Goal: Book appointment/travel/reservation

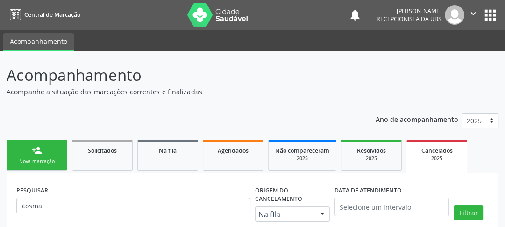
click at [30, 164] on link "person_add Nova marcação" at bounding box center [37, 155] width 61 height 31
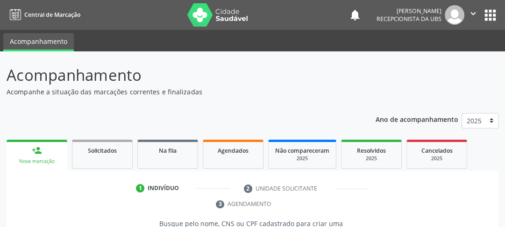
click at [48, 153] on link "person_add Nova marcação" at bounding box center [37, 155] width 61 height 31
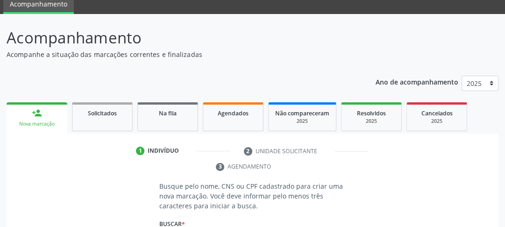
scroll to position [112, 0]
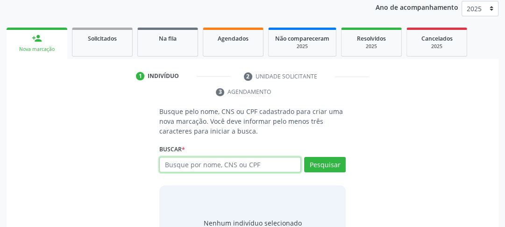
click at [204, 167] on input "text" at bounding box center [230, 165] width 142 height 16
type input "708406286473765"
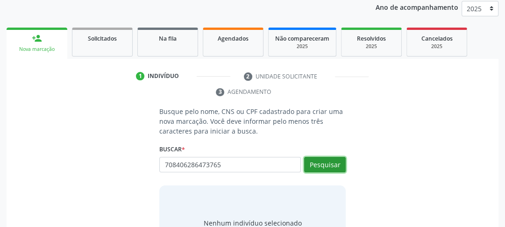
click at [331, 163] on button "Pesquisar" at bounding box center [325, 165] width 42 height 16
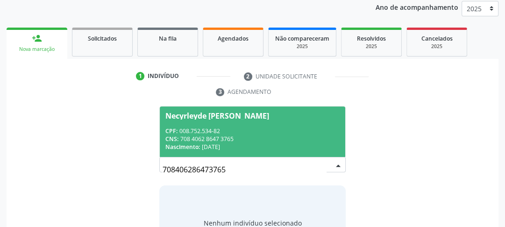
click at [273, 143] on div "Nascimento: 0[DATE]" at bounding box center [252, 147] width 174 height 8
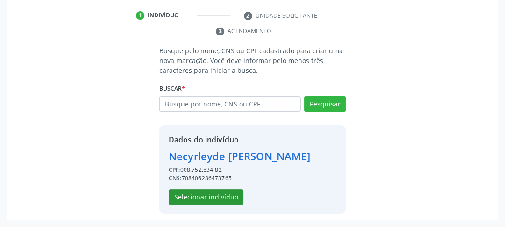
scroll to position [188, 0]
click at [229, 194] on button "Selecionar indivíduo" at bounding box center [206, 197] width 75 height 16
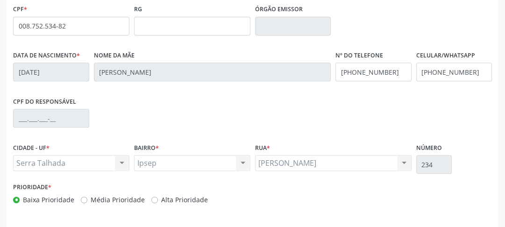
scroll to position [295, 0]
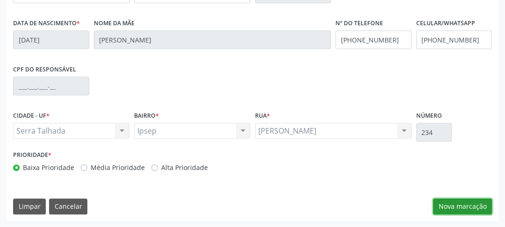
click at [486, 209] on button "Nova marcação" at bounding box center [462, 207] width 59 height 16
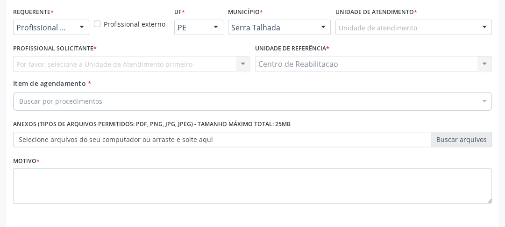
scroll to position [176, 0]
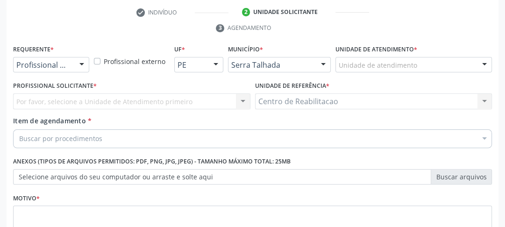
click at [68, 58] on div "Profissional de Saúde" at bounding box center [51, 65] width 76 height 16
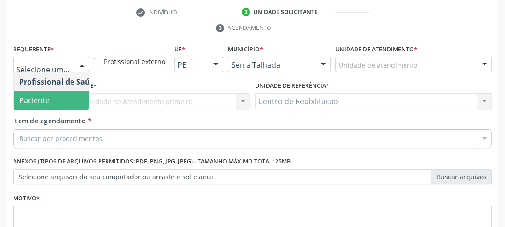
click at [49, 96] on span "Paciente" at bounding box center [59, 100] width 91 height 19
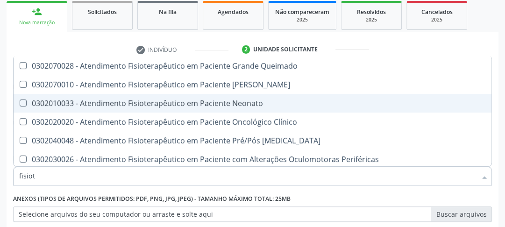
scroll to position [187, 0]
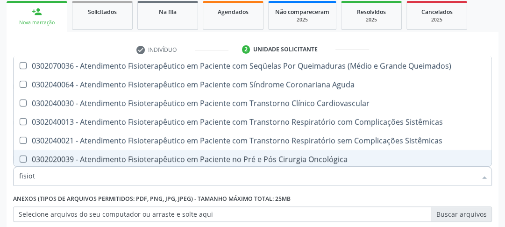
drag, startPoint x: 75, startPoint y: 172, endPoint x: 7, endPoint y: 192, distance: 70.1
click at [7, 192] on div "Requerente * Paciente Profissional de Saúde Paciente Nenhum resultado encontrad…" at bounding box center [253, 207] width 492 height 254
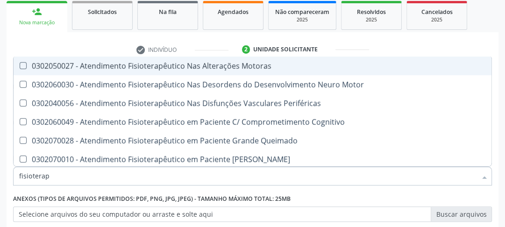
type input "fisiotera"
click at [26, 63] on Motoras at bounding box center [23, 65] width 7 height 7
click at [20, 63] on Motoras "checkbox" at bounding box center [17, 66] width 6 height 6
checkbox Motoras "true"
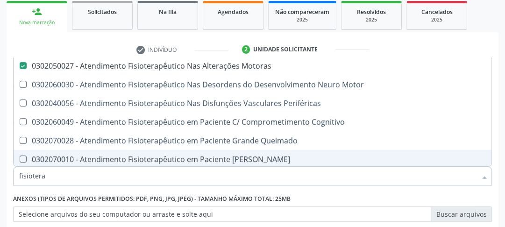
click at [436, 194] on div "Anexos (Tipos de arquivos permitidos: PDF, PNG, JPG, JPEG) - Tamanho máximo tot…" at bounding box center [252, 207] width 479 height 30
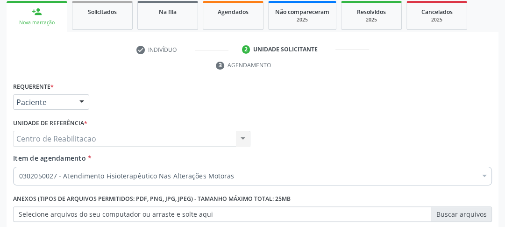
scroll to position [214, 0]
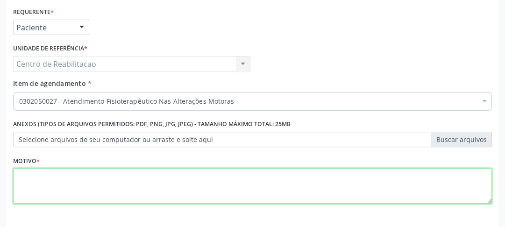
click at [148, 182] on textarea at bounding box center [252, 186] width 479 height 36
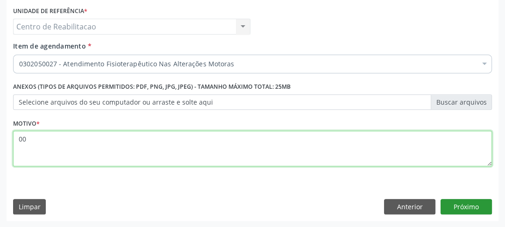
type textarea "00"
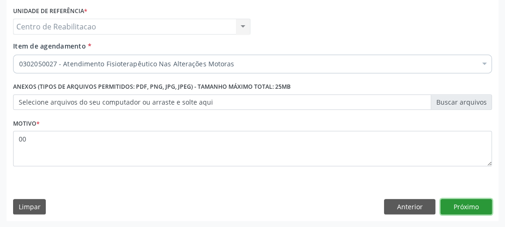
click at [475, 201] on button "Próximo" at bounding box center [466, 207] width 51 height 16
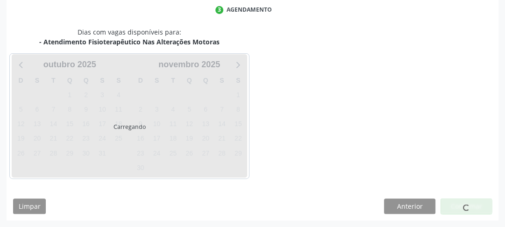
scroll to position [194, 0]
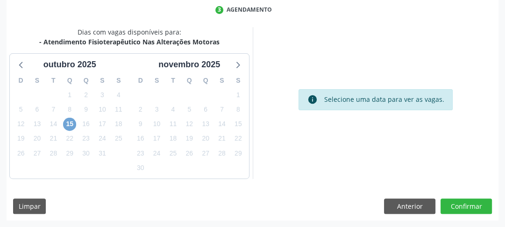
click at [71, 125] on span "15" at bounding box center [69, 124] width 13 height 13
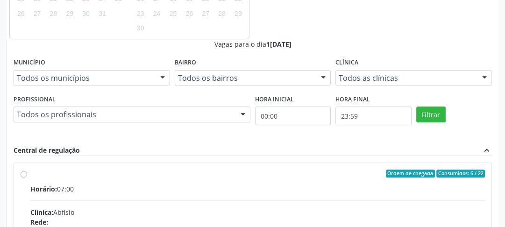
scroll to position [222, 0]
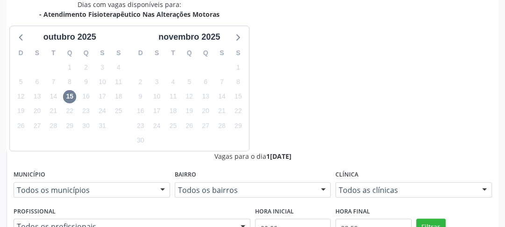
radio input "true"
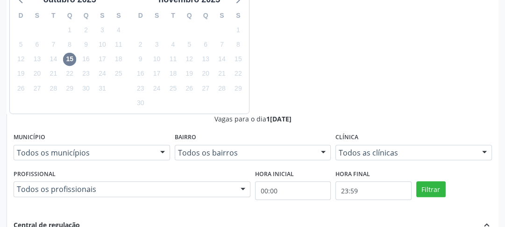
scroll to position [350, 0]
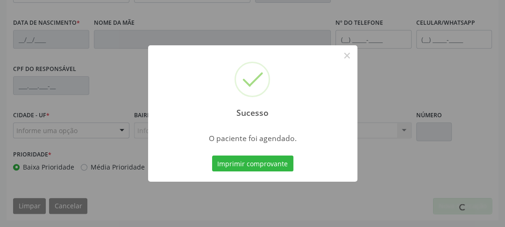
scroll to position [295, 0]
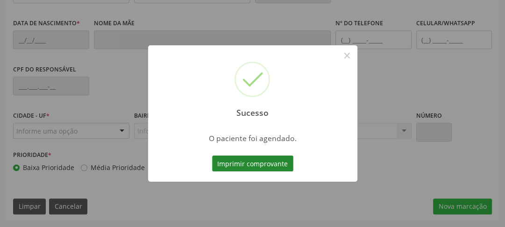
click at [233, 163] on button "Imprimir comprovante" at bounding box center [252, 164] width 81 height 16
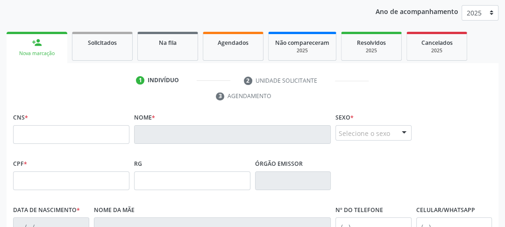
scroll to position [0, 0]
